Goal: Task Accomplishment & Management: Manage account settings

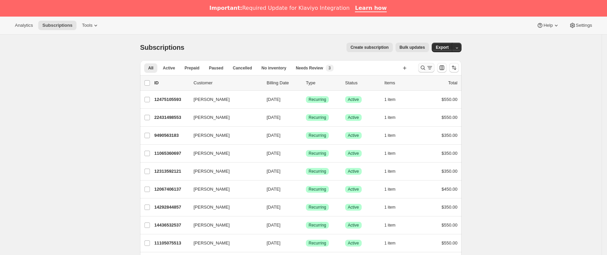
click at [425, 69] on icon "Buscar y filtrar resultados" at bounding box center [422, 67] width 7 height 7
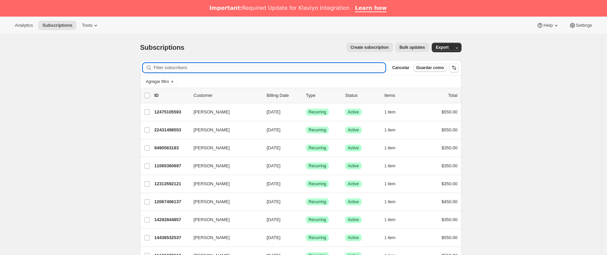
click at [266, 64] on input "Filter subscribers" at bounding box center [270, 67] width 232 height 9
paste input "[EMAIL_ADDRESS][DOMAIN_NAME]"
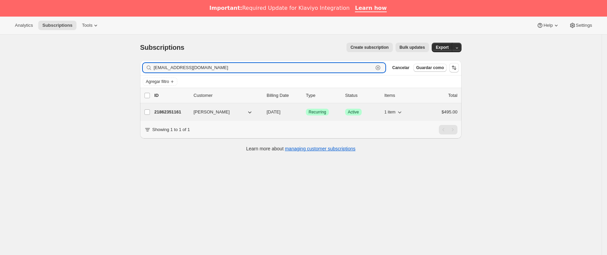
type input "[EMAIL_ADDRESS][DOMAIN_NAME]"
click at [194, 109] on div "21862351161 [PERSON_NAME] [DATE] Logrado Recurring Logrado Active 1 item $495.00" at bounding box center [305, 111] width 303 height 9
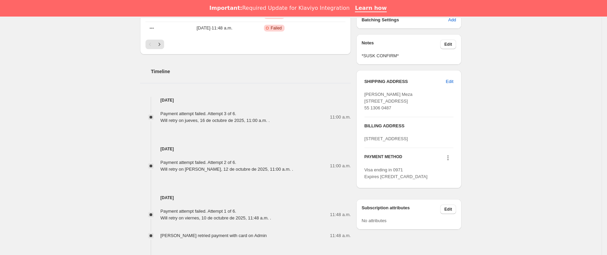
scroll to position [304, 0]
click at [449, 160] on icon at bounding box center [447, 157] width 7 height 7
click at [442, 203] on span "Send link to update card" at bounding box center [449, 204] width 47 height 5
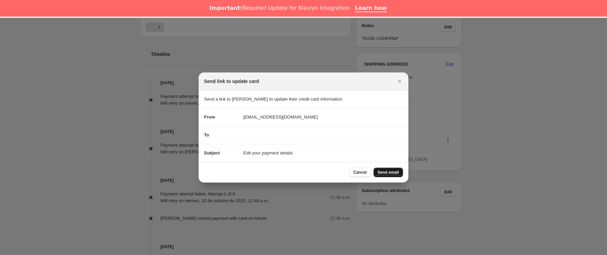
click at [392, 173] on span "Send email" at bounding box center [387, 171] width 21 height 5
